Goal: Information Seeking & Learning: Learn about a topic

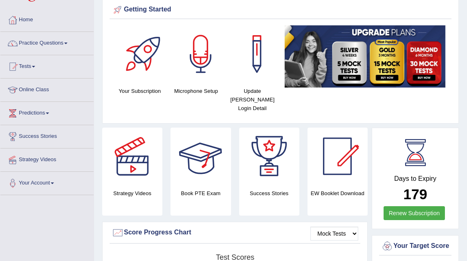
scroll to position [9, 0]
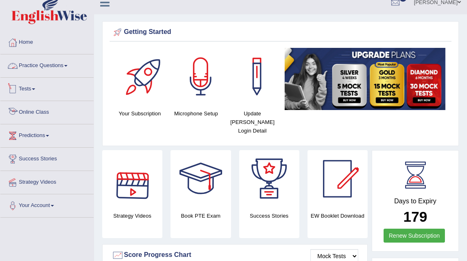
click at [31, 113] on link "Online Class" at bounding box center [46, 111] width 93 height 20
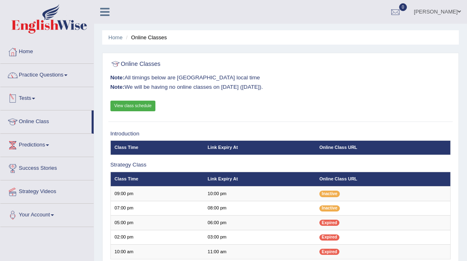
click at [135, 106] on link "View class schedule" at bounding box center [132, 106] width 45 height 11
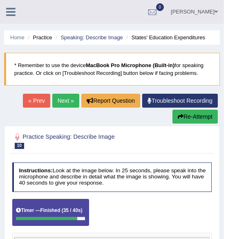
click at [9, 11] on icon at bounding box center [10, 12] width 9 height 11
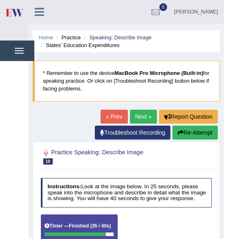
click at [11, 14] on img at bounding box center [14, 12] width 18 height 17
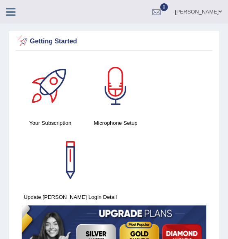
click at [13, 8] on icon at bounding box center [10, 12] width 9 height 11
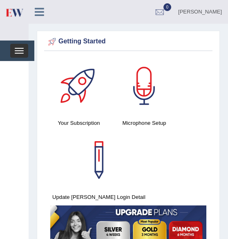
click at [24, 48] on button "Toggle navigation" at bounding box center [19, 51] width 18 height 14
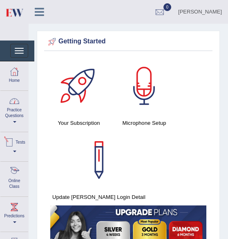
click at [14, 176] on div at bounding box center [14, 172] width 12 height 12
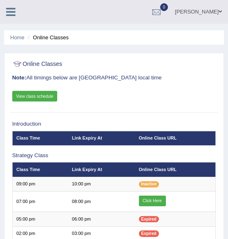
click at [49, 97] on link "View class schedule" at bounding box center [34, 96] width 45 height 11
